Goal: Navigation & Orientation: Understand site structure

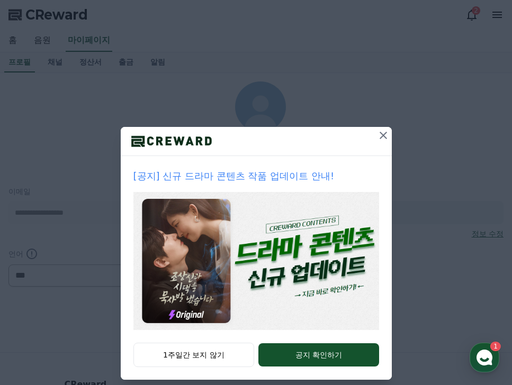
select select "**********"
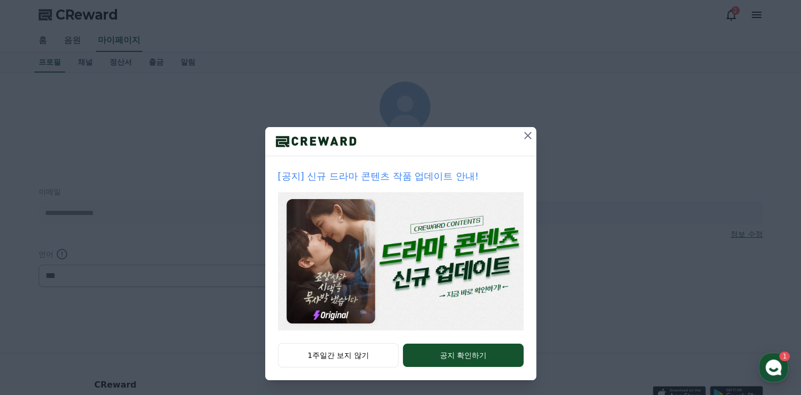
click at [377, 139] on div at bounding box center [400, 141] width 271 height 29
click at [511, 136] on icon at bounding box center [527, 135] width 7 height 7
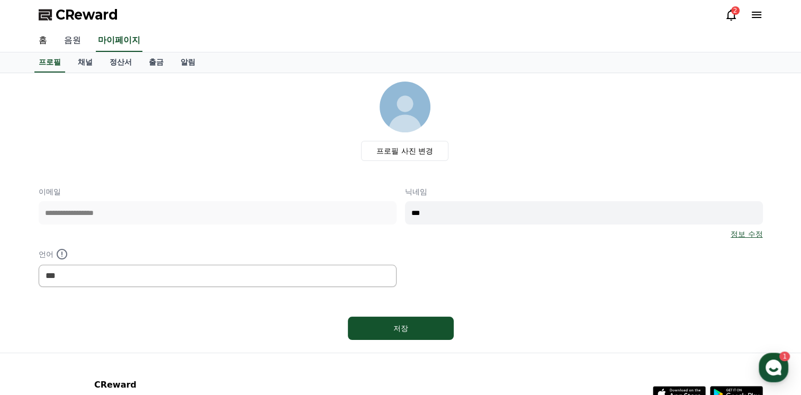
click at [71, 42] on link "음원" at bounding box center [73, 41] width 34 height 22
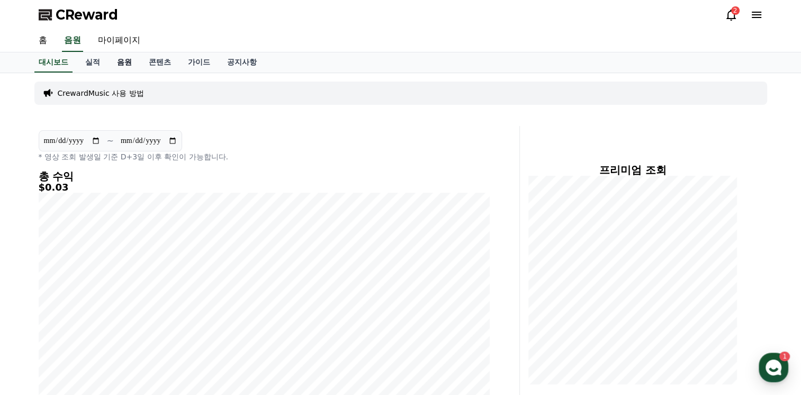
click at [115, 62] on link "음원" at bounding box center [124, 62] width 32 height 20
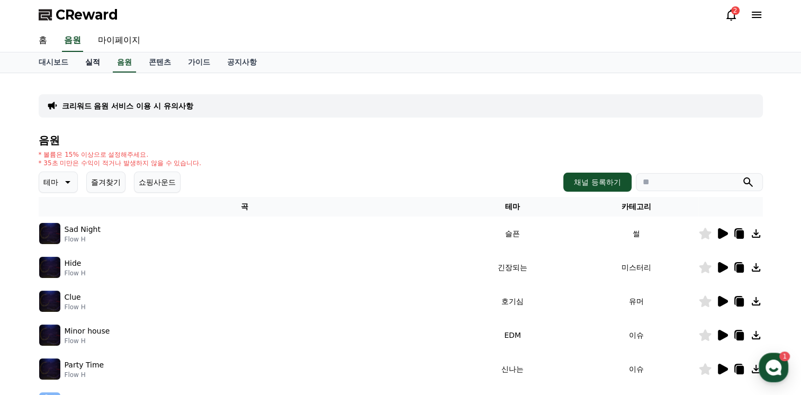
click at [98, 62] on link "실적" at bounding box center [93, 62] width 32 height 20
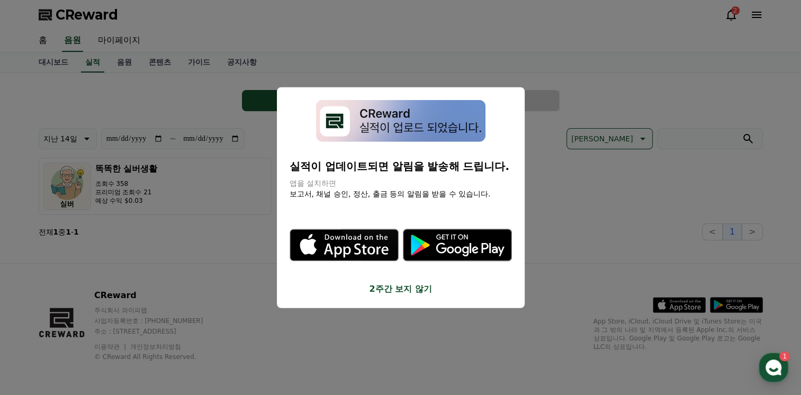
click at [283, 22] on button "close modal" at bounding box center [400, 197] width 801 height 395
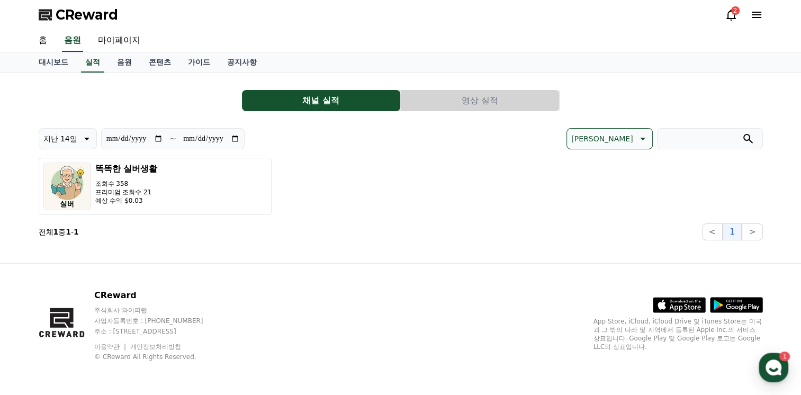
click at [302, 103] on button "채널 실적" at bounding box center [321, 100] width 158 height 21
click at [125, 60] on link "음원" at bounding box center [124, 62] width 32 height 20
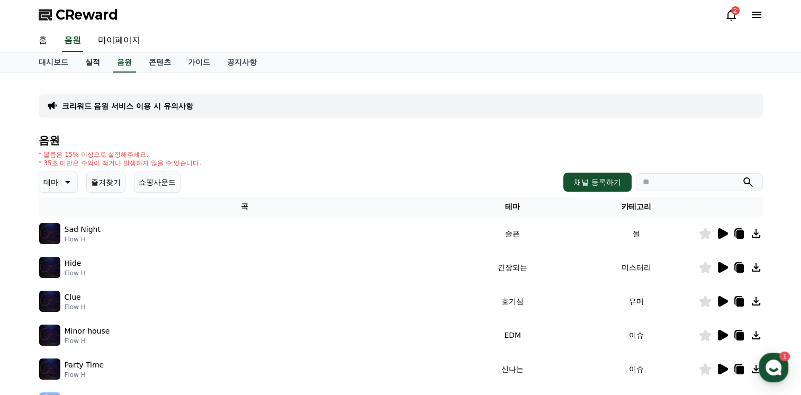
click at [99, 61] on link "실적" at bounding box center [93, 62] width 32 height 20
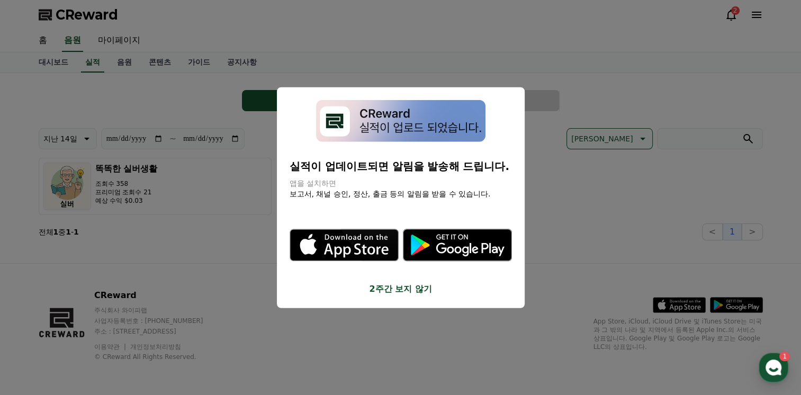
click at [400, 288] on button "2주간 보지 않기" at bounding box center [400, 288] width 222 height 13
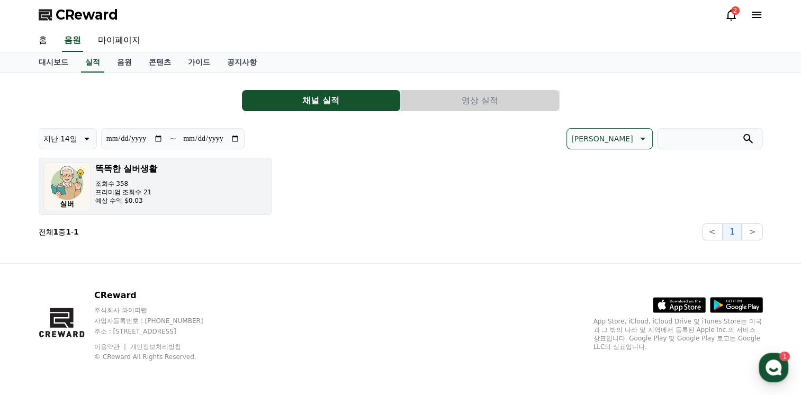
click at [135, 166] on h3 "똑똑한 실버생활" at bounding box center [126, 168] width 62 height 13
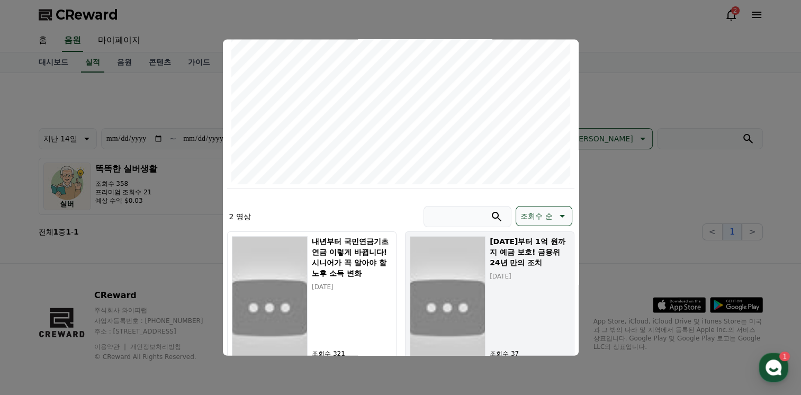
scroll to position [207, 0]
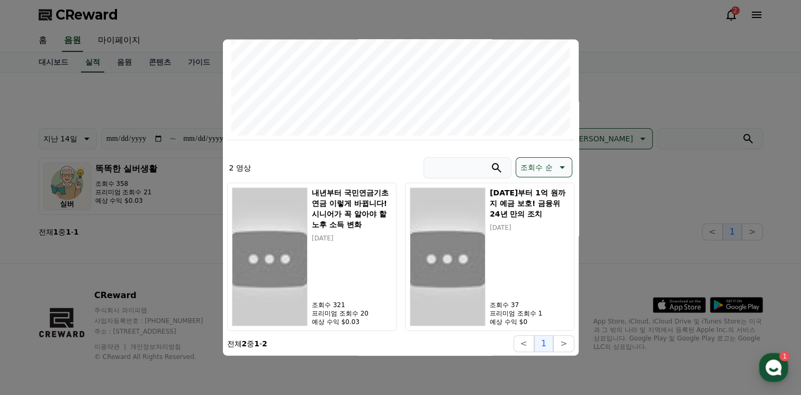
click at [511, 185] on button "close modal" at bounding box center [400, 197] width 801 height 395
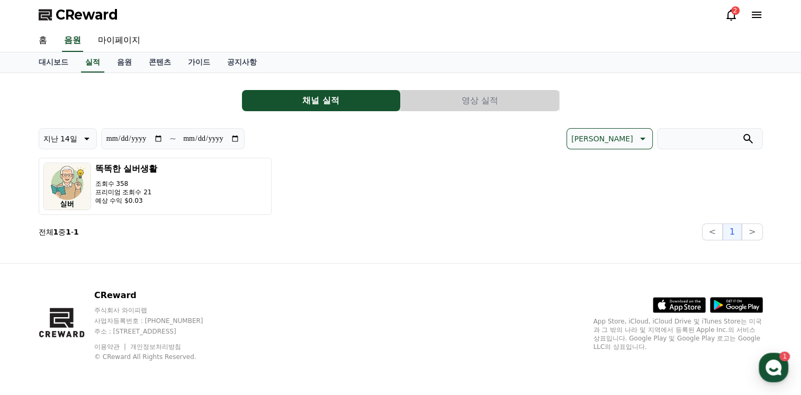
click at [475, 96] on button "영상 실적" at bounding box center [480, 100] width 158 height 21
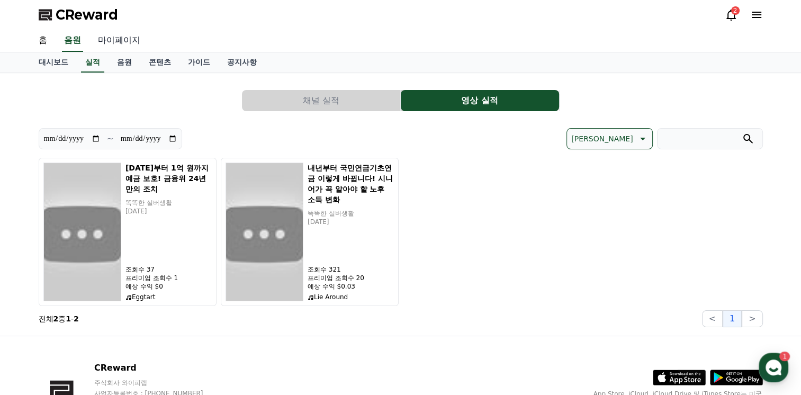
click at [120, 40] on link "마이페이지" at bounding box center [118, 41] width 59 height 22
select select "**********"
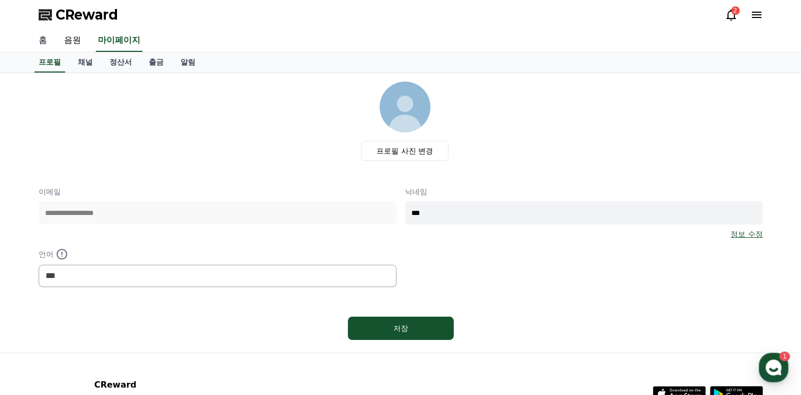
click at [41, 39] on link "홈" at bounding box center [42, 41] width 25 height 22
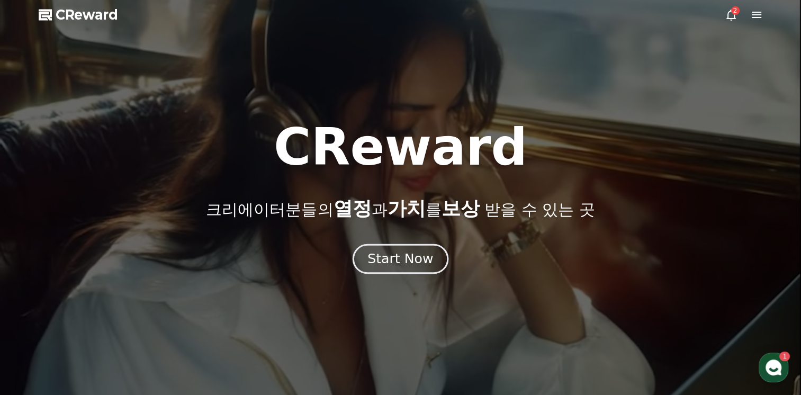
click at [410, 264] on div "Start Now" at bounding box center [400, 259] width 66 height 18
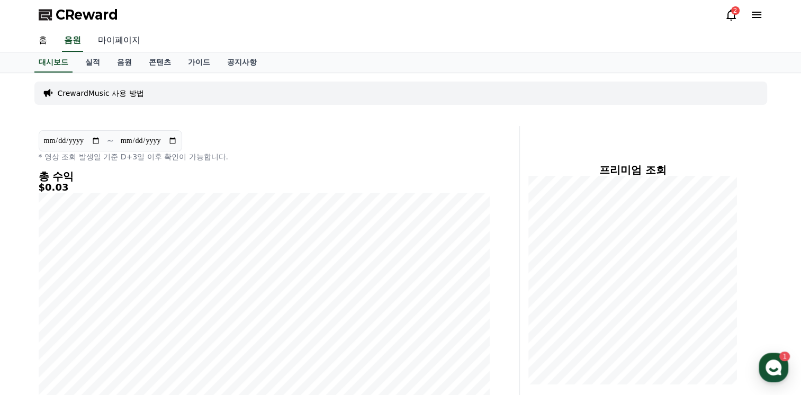
click at [123, 41] on link "마이페이지" at bounding box center [118, 41] width 59 height 22
select select "**********"
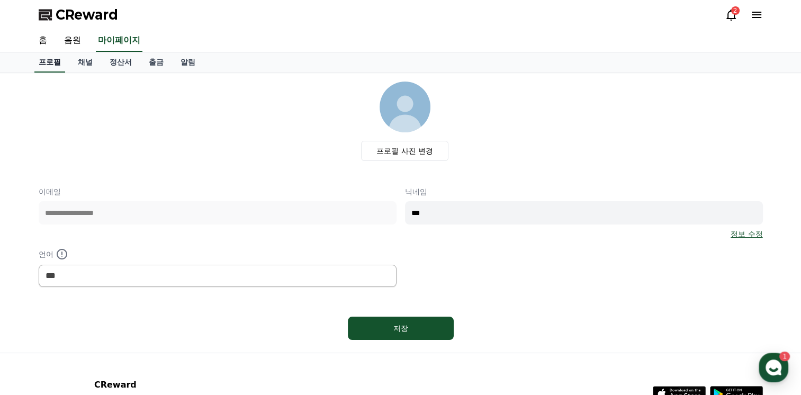
click at [40, 41] on link "홈" at bounding box center [42, 41] width 25 height 22
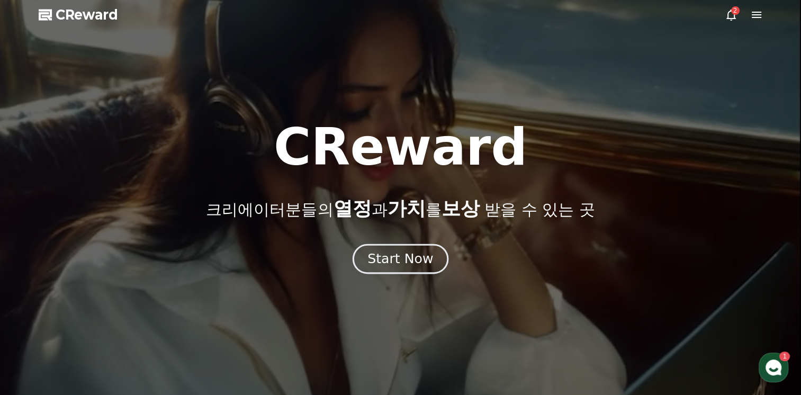
click at [418, 258] on div "Start Now" at bounding box center [400, 259] width 66 height 18
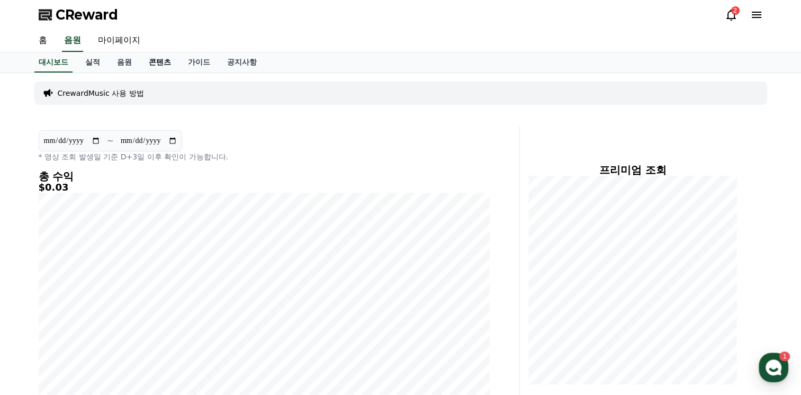
click at [162, 65] on link "콘텐츠" at bounding box center [159, 62] width 39 height 20
click at [158, 63] on link "콘텐츠" at bounding box center [159, 62] width 31 height 20
click at [90, 63] on link "실적" at bounding box center [93, 62] width 32 height 20
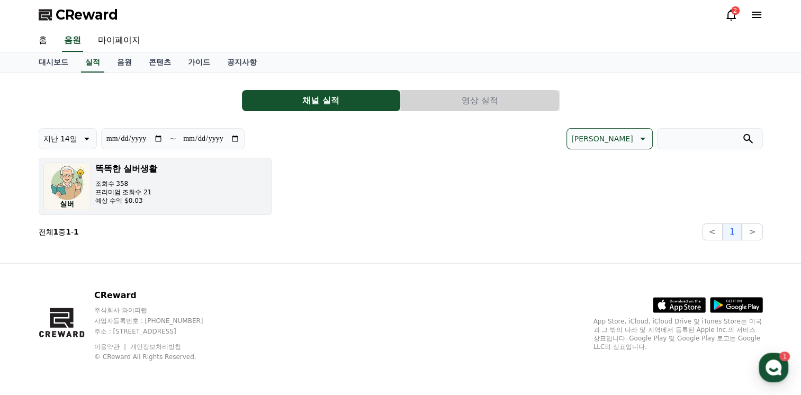
click at [116, 174] on h3 "똑똑한 실버생활" at bounding box center [126, 168] width 62 height 13
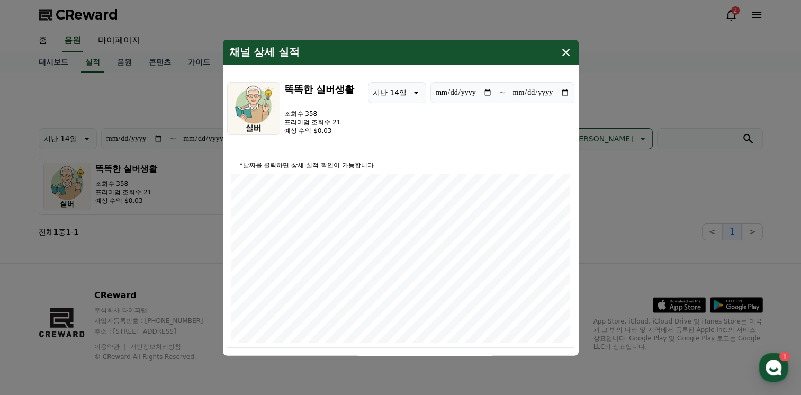
click at [485, 94] on input "**********" at bounding box center [463, 93] width 57 height 12
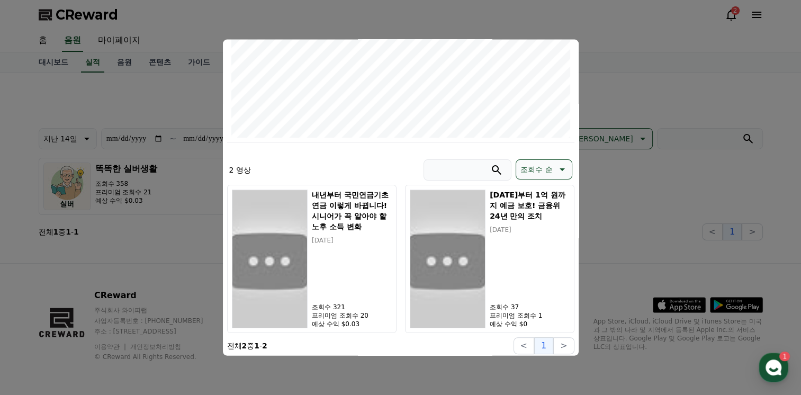
scroll to position [207, 0]
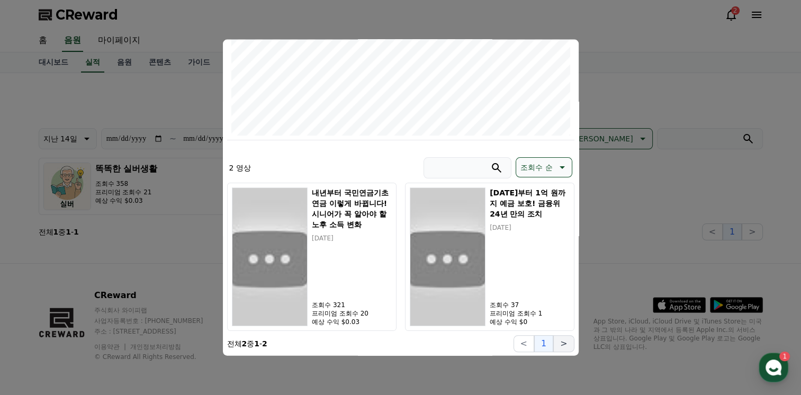
click at [511, 346] on button ">" at bounding box center [563, 343] width 21 height 17
click at [511, 344] on button ">" at bounding box center [563, 343] width 21 height 17
click at [511, 342] on button "<" at bounding box center [523, 343] width 21 height 17
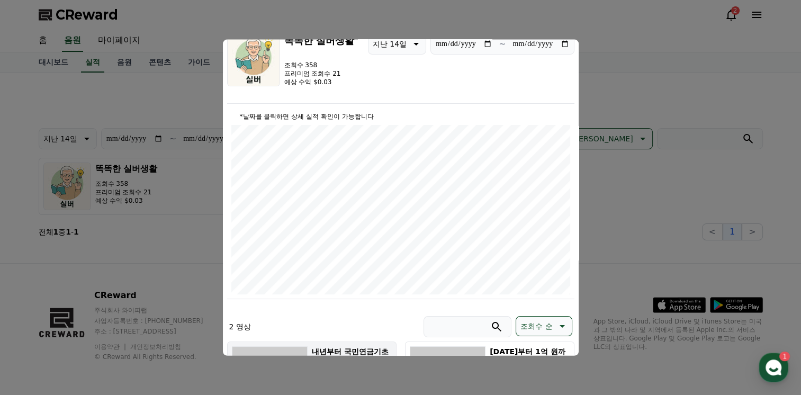
scroll to position [0, 0]
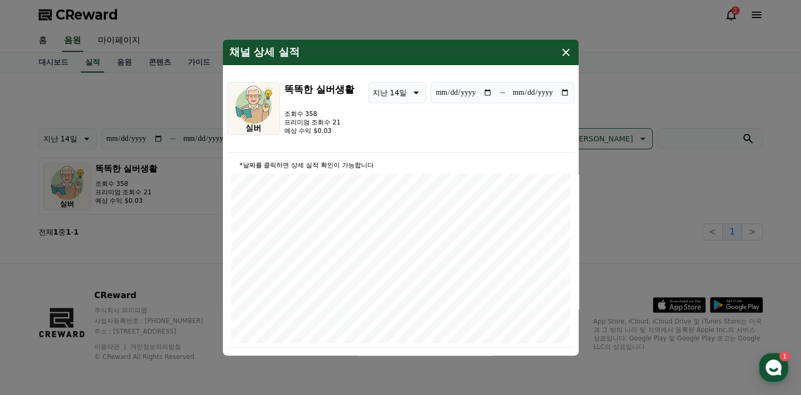
click at [487, 89] on input "**********" at bounding box center [463, 93] width 57 height 12
type input "**********"
click at [511, 53] on icon "modal" at bounding box center [565, 52] width 7 height 7
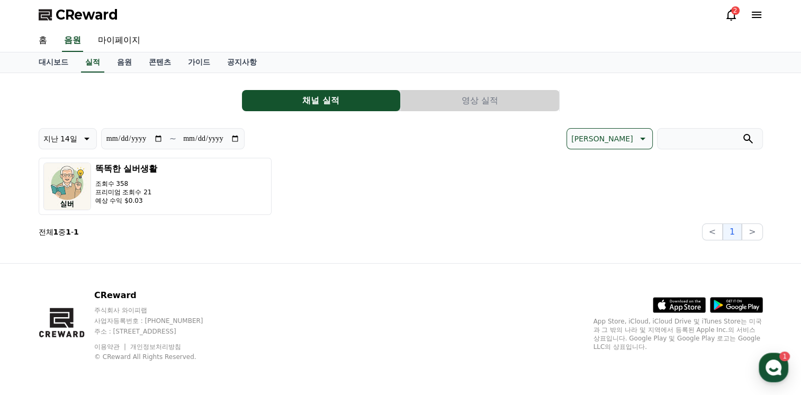
click at [462, 92] on button "영상 실적" at bounding box center [480, 100] width 158 height 21
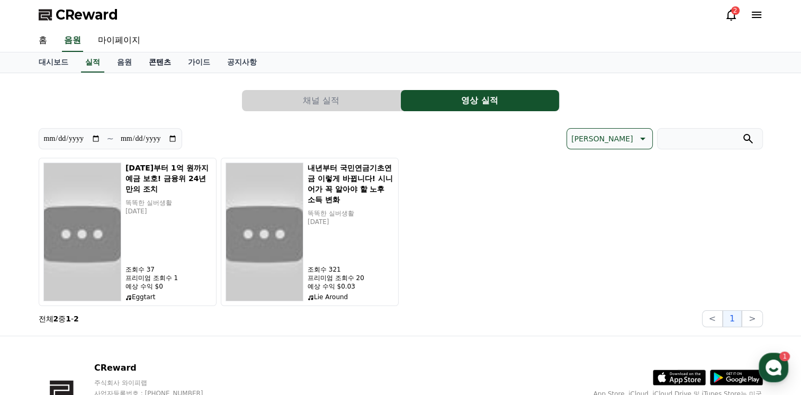
click at [167, 60] on link "콘텐츠" at bounding box center [159, 62] width 39 height 20
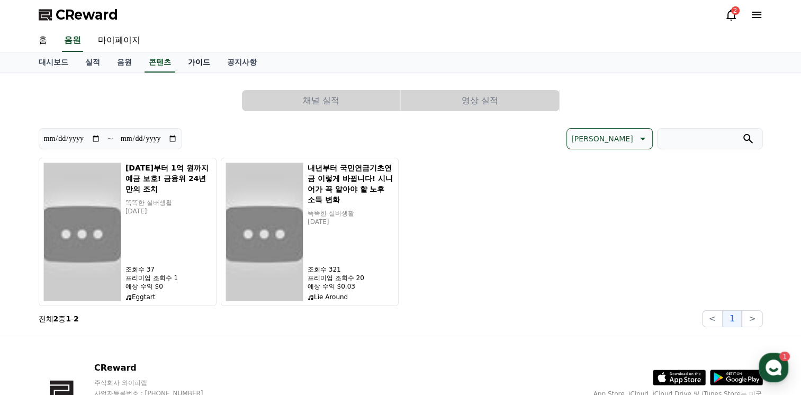
click at [193, 62] on link "가이드" at bounding box center [198, 62] width 39 height 20
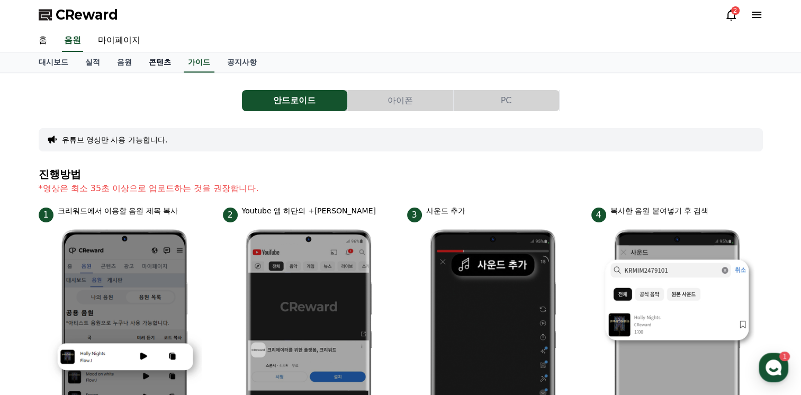
click at [156, 62] on link "콘텐츠" at bounding box center [159, 62] width 39 height 20
click at [128, 63] on link "음원" at bounding box center [124, 62] width 32 height 20
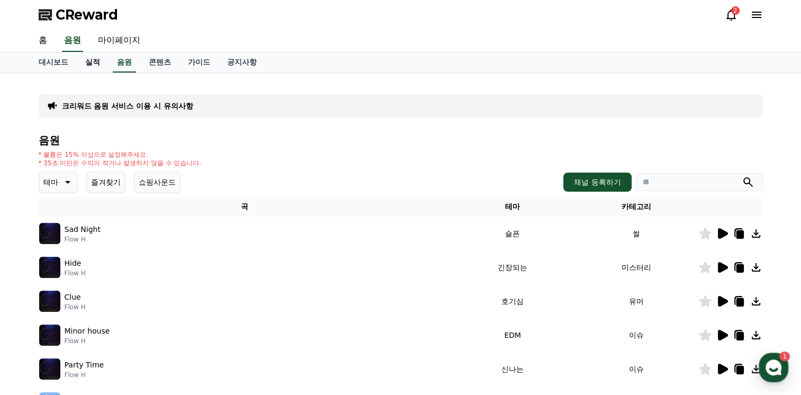
click at [90, 63] on link "실적" at bounding box center [93, 62] width 32 height 20
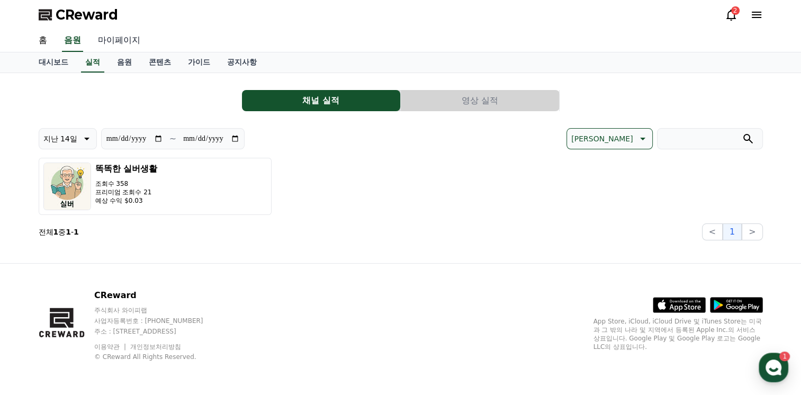
click at [121, 43] on link "마이페이지" at bounding box center [118, 41] width 59 height 22
select select "**********"
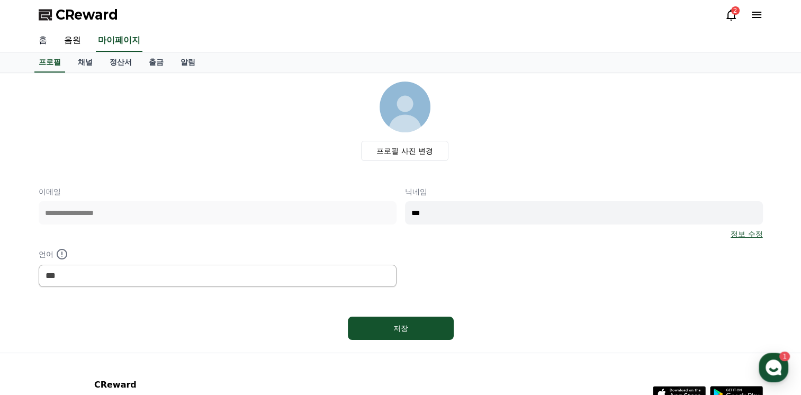
click at [43, 44] on link "홈" at bounding box center [42, 41] width 25 height 22
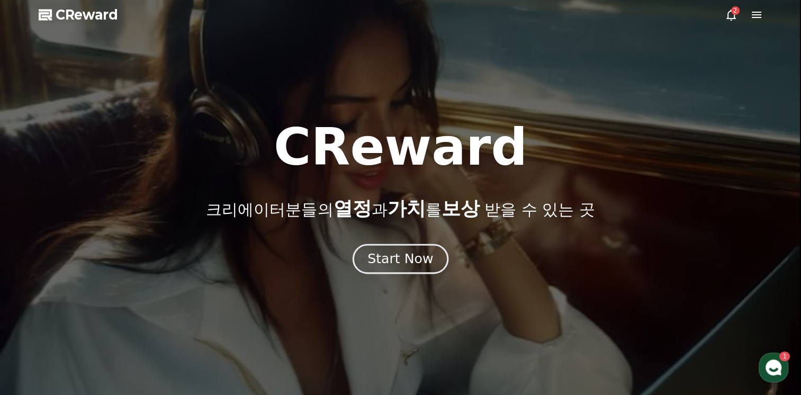
click at [418, 271] on button "Start Now" at bounding box center [400, 259] width 96 height 30
